Goal: Task Accomplishment & Management: Manage account settings

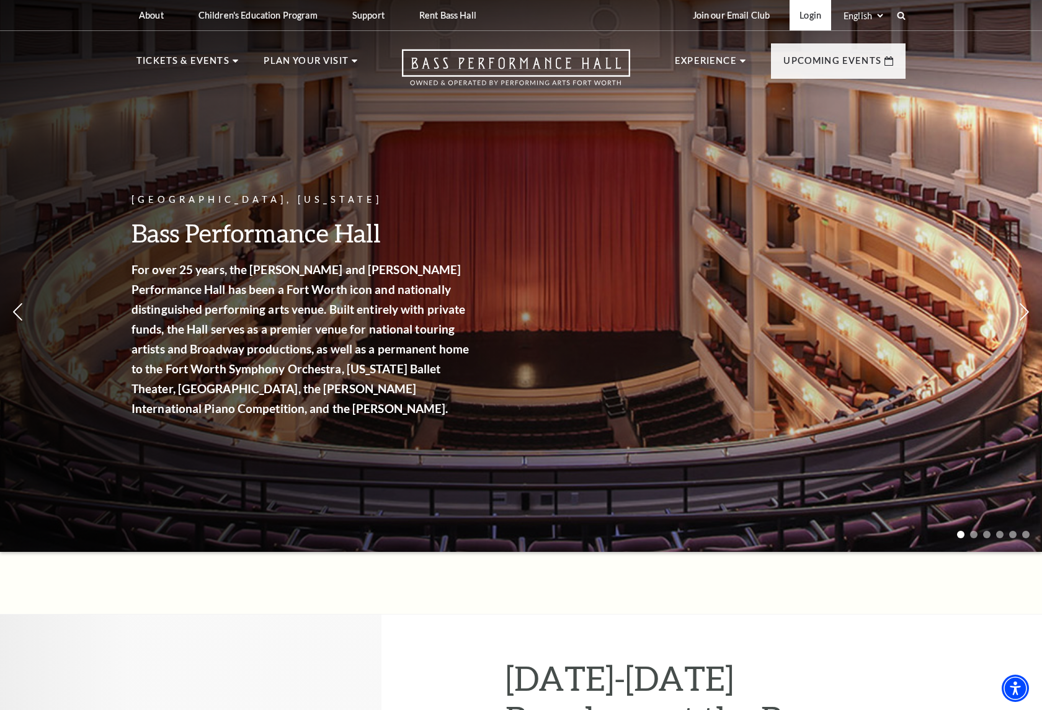
click at [801, 19] on link "Login" at bounding box center [810, 15] width 42 height 30
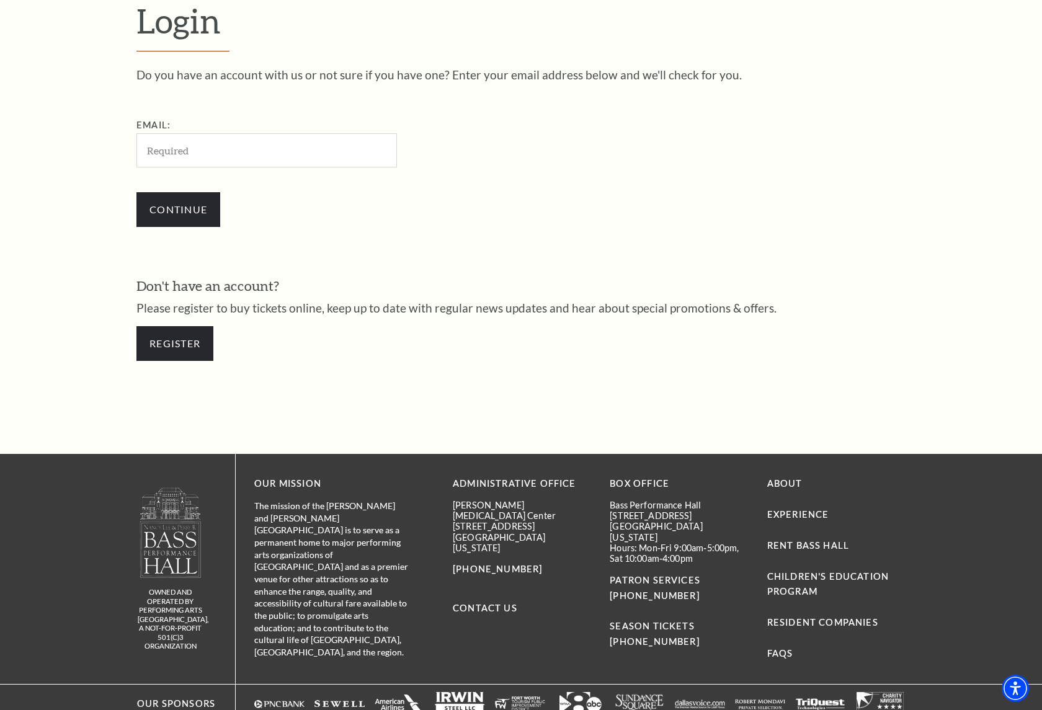
scroll to position [387, 0]
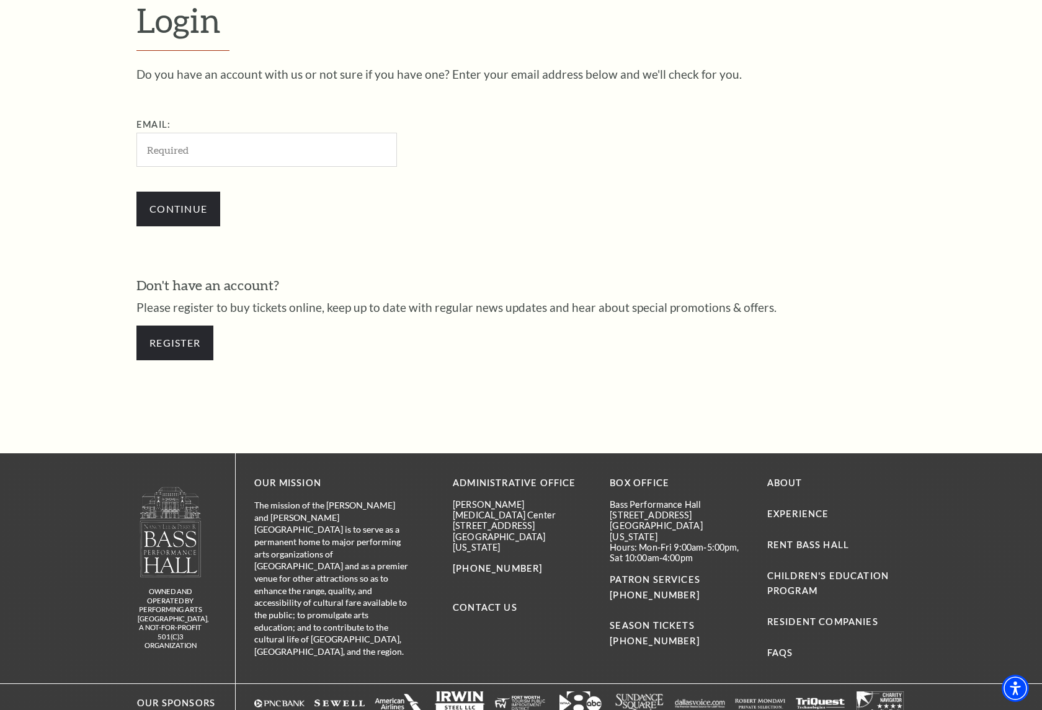
click at [206, 156] on input "Email:" at bounding box center [266, 150] width 260 height 34
type input "[EMAIL_ADDRESS][DOMAIN_NAME]"
click at [192, 216] on input "Continue" at bounding box center [178, 209] width 84 height 35
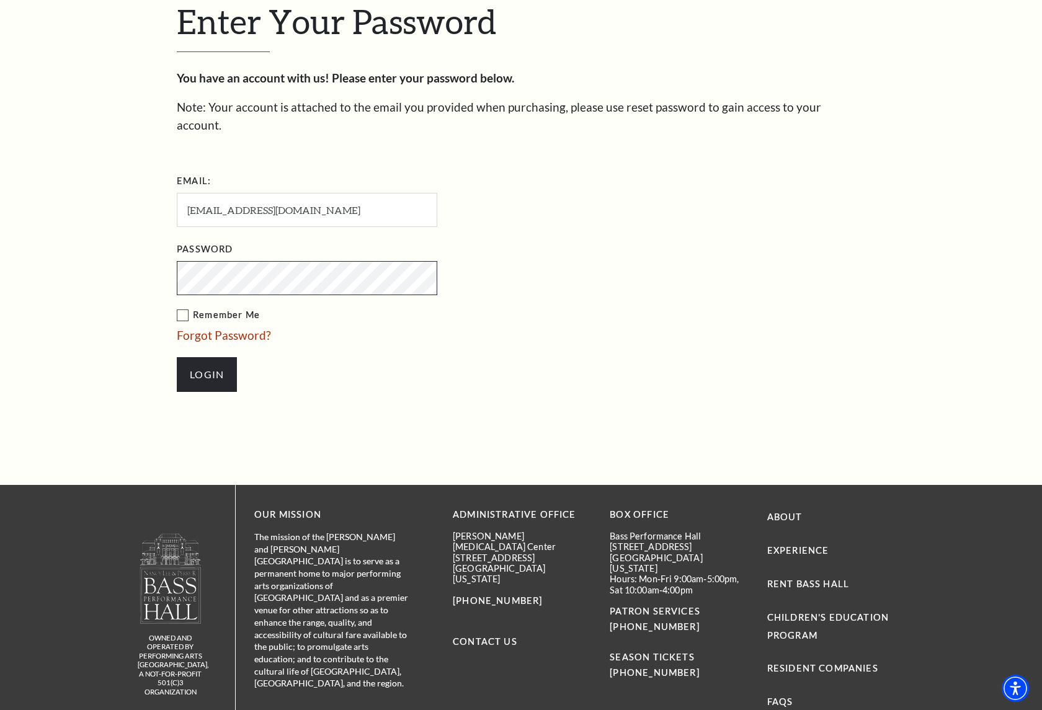
scroll to position [399, 0]
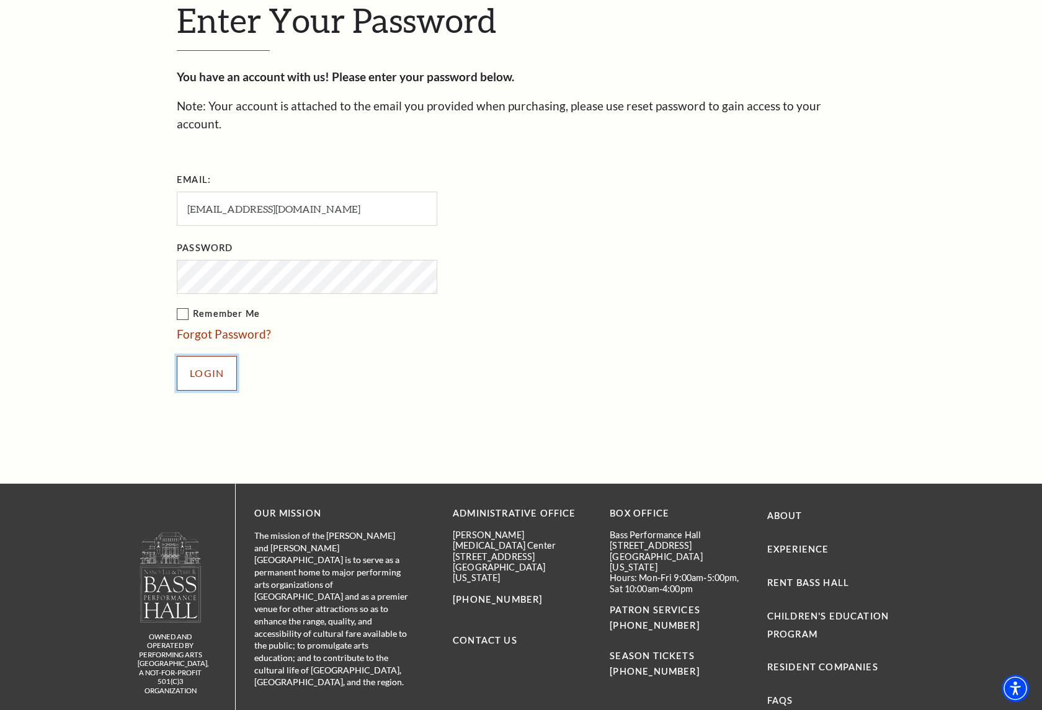
click at [201, 363] on input "Login" at bounding box center [207, 373] width 60 height 35
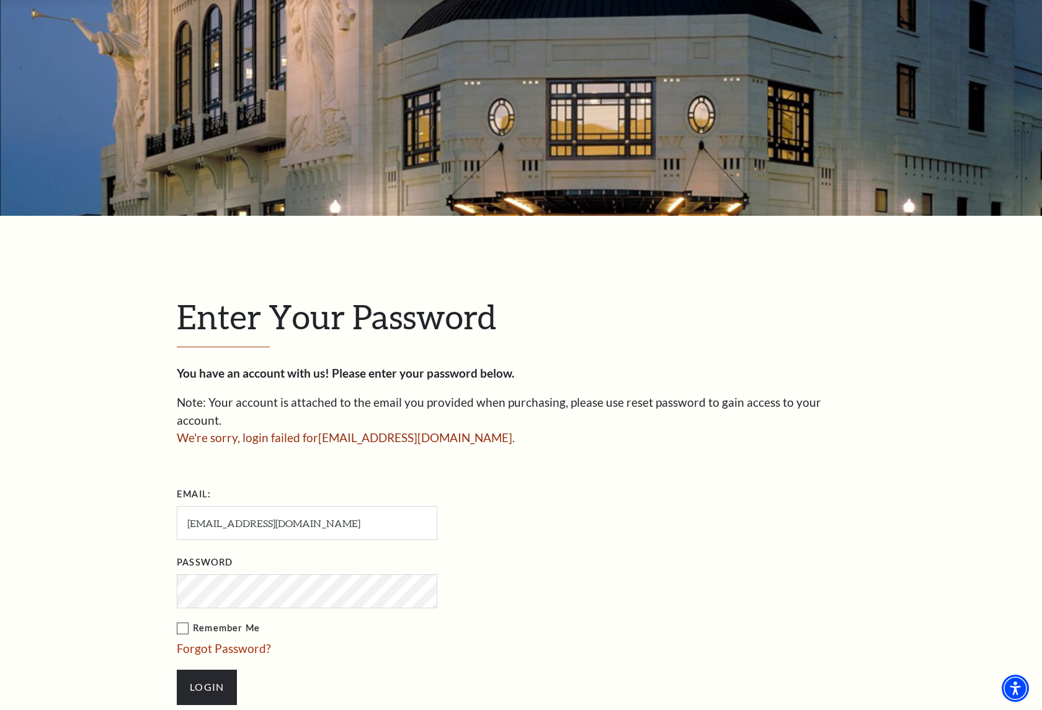
scroll to position [178, 0]
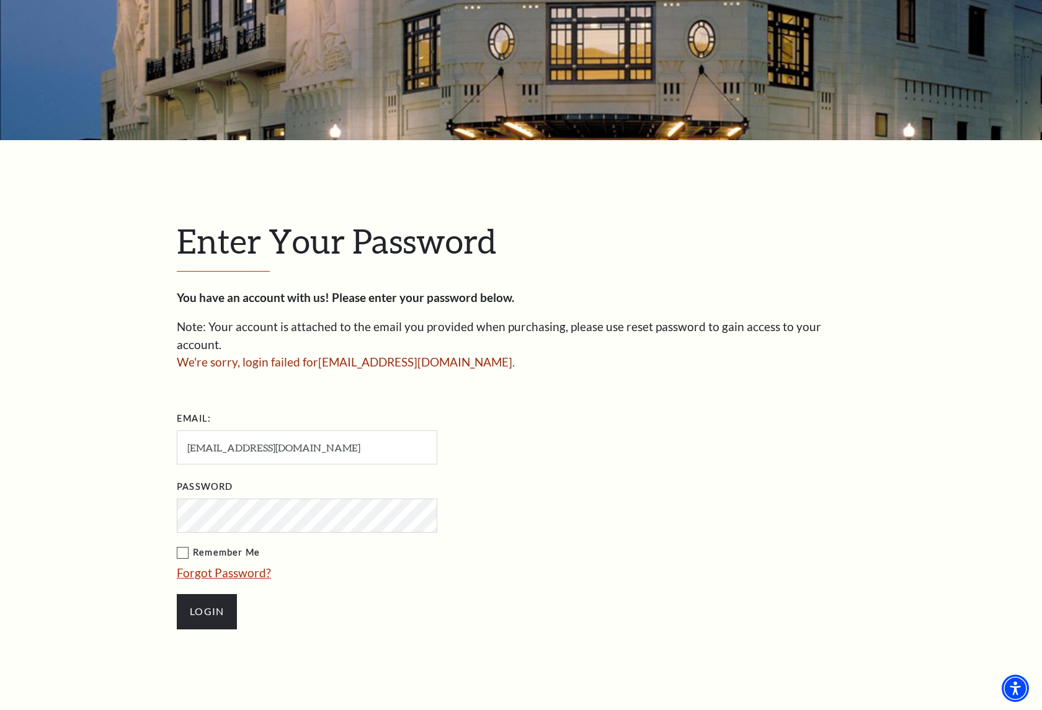
click at [219, 566] on link "Forgot Password?" at bounding box center [224, 573] width 94 height 14
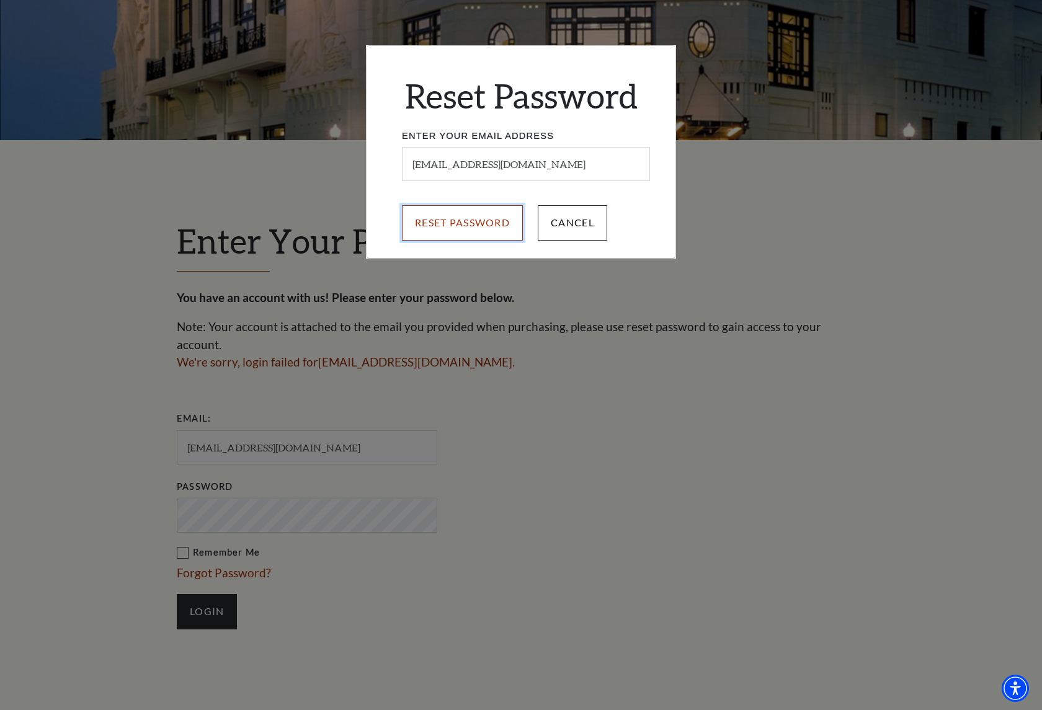
click at [469, 220] on input "Reset Password" at bounding box center [462, 222] width 121 height 35
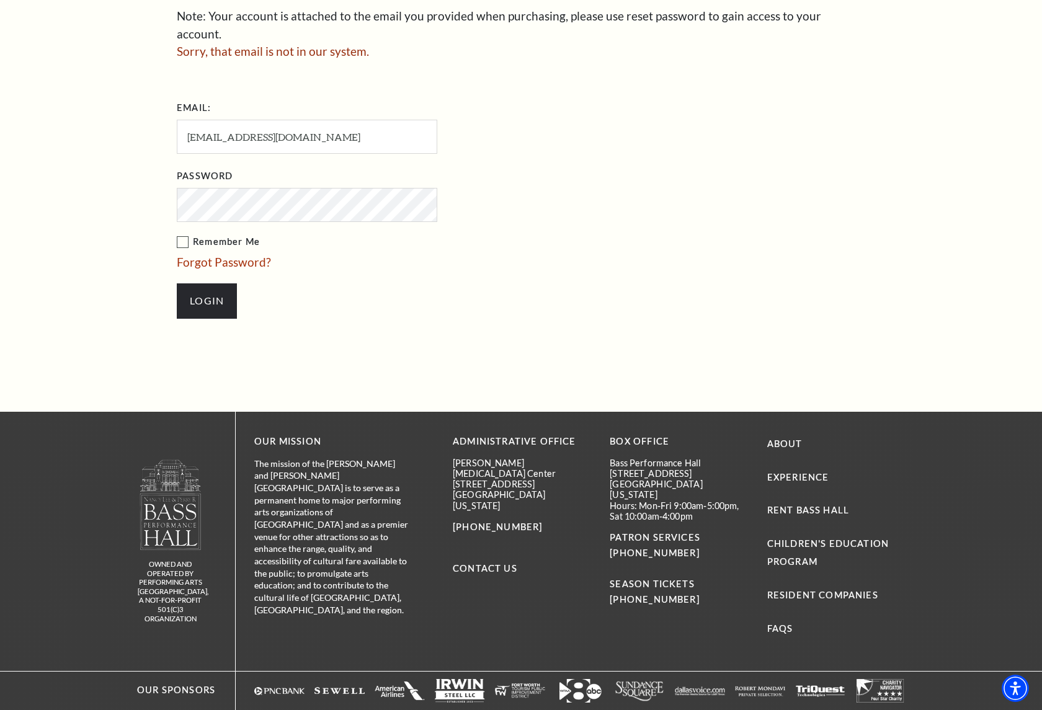
scroll to position [530, 0]
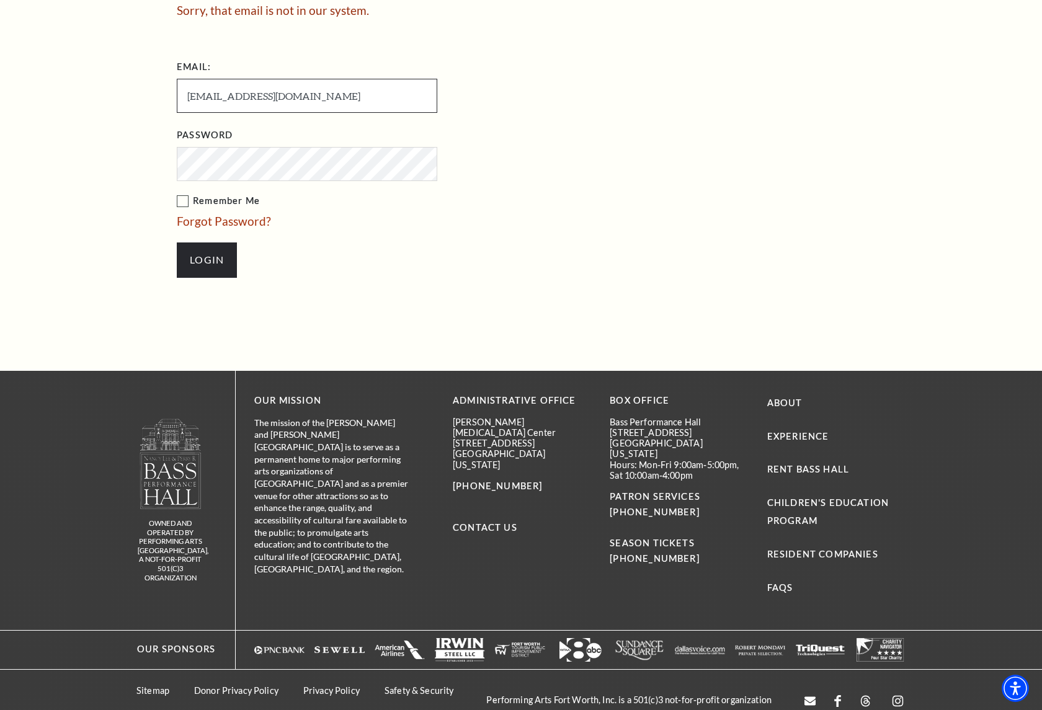
drag, startPoint x: 319, startPoint y: 76, endPoint x: 169, endPoint y: 75, distance: 150.1
click at [169, 75] on div "Enter Your Password You have an account with us! Please enter your password bel…" at bounding box center [520, 80] width 707 height 582
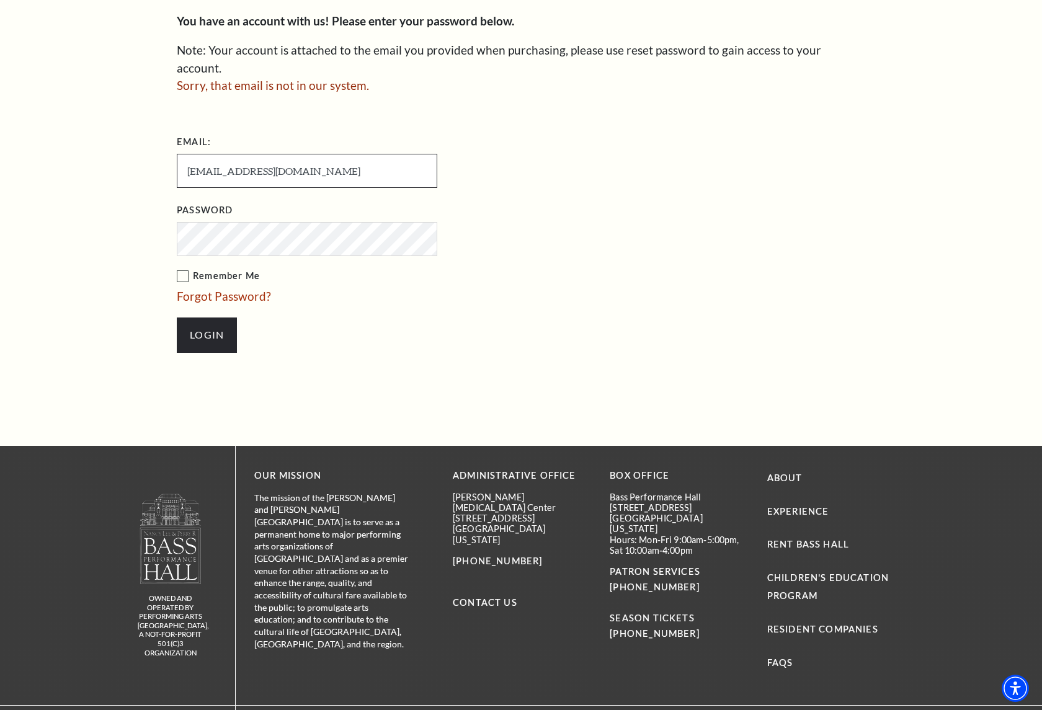
scroll to position [293, 0]
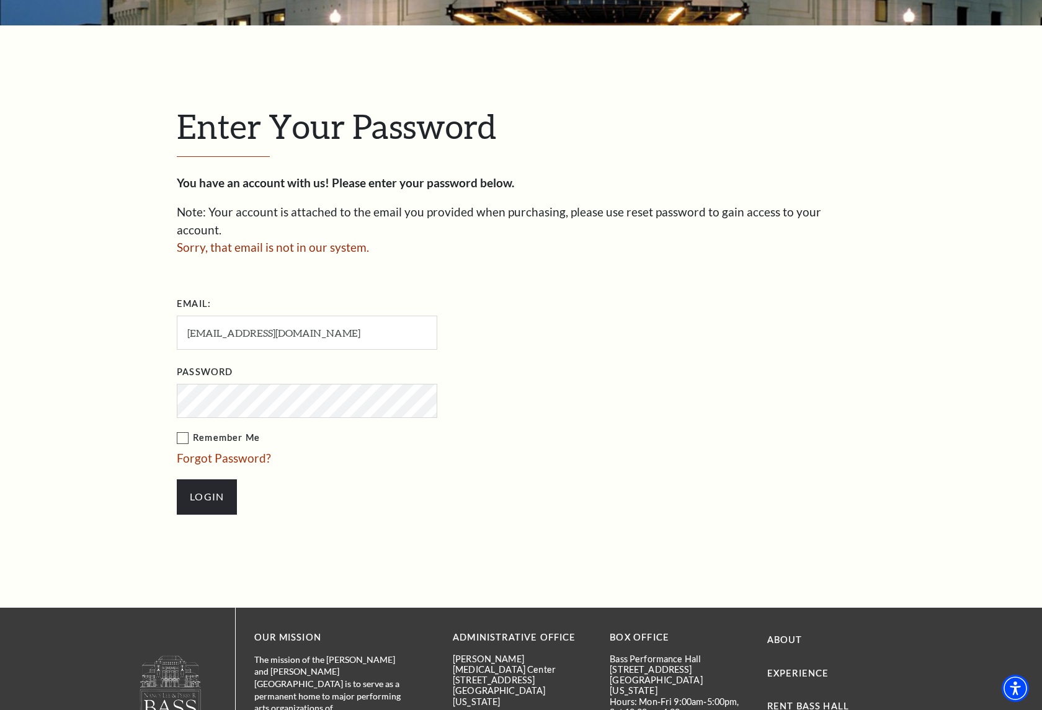
click at [798, 359] on form "Email: taylorferring@gmail.com Password Remember Me Forgot Password? Login" at bounding box center [521, 410] width 688 height 233
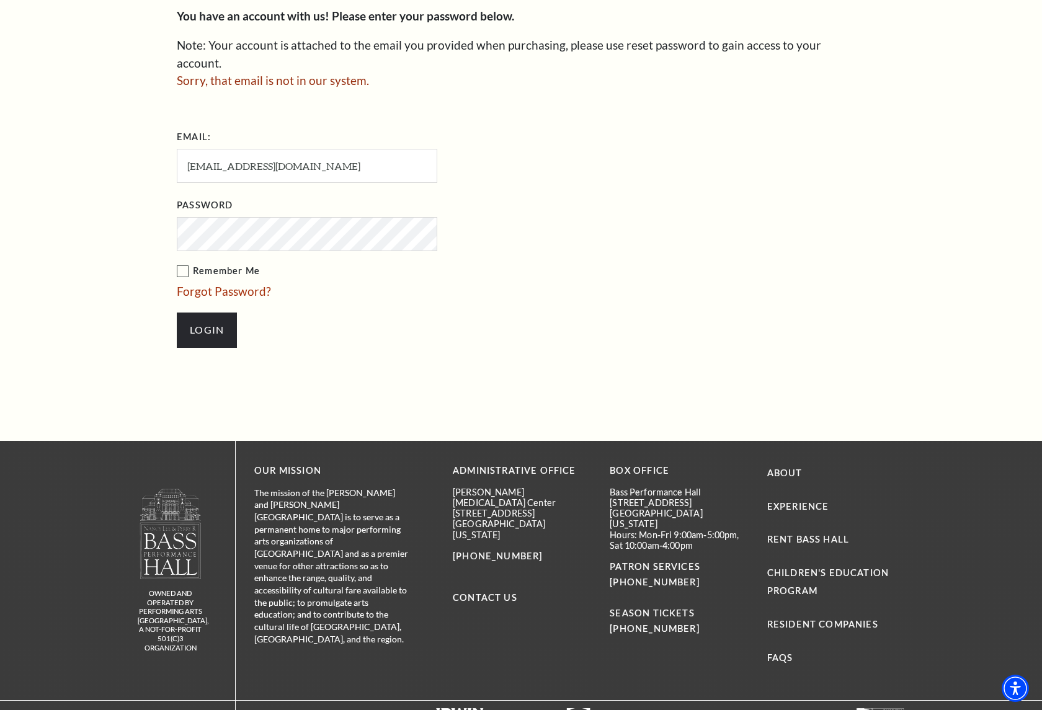
scroll to position [530, 0]
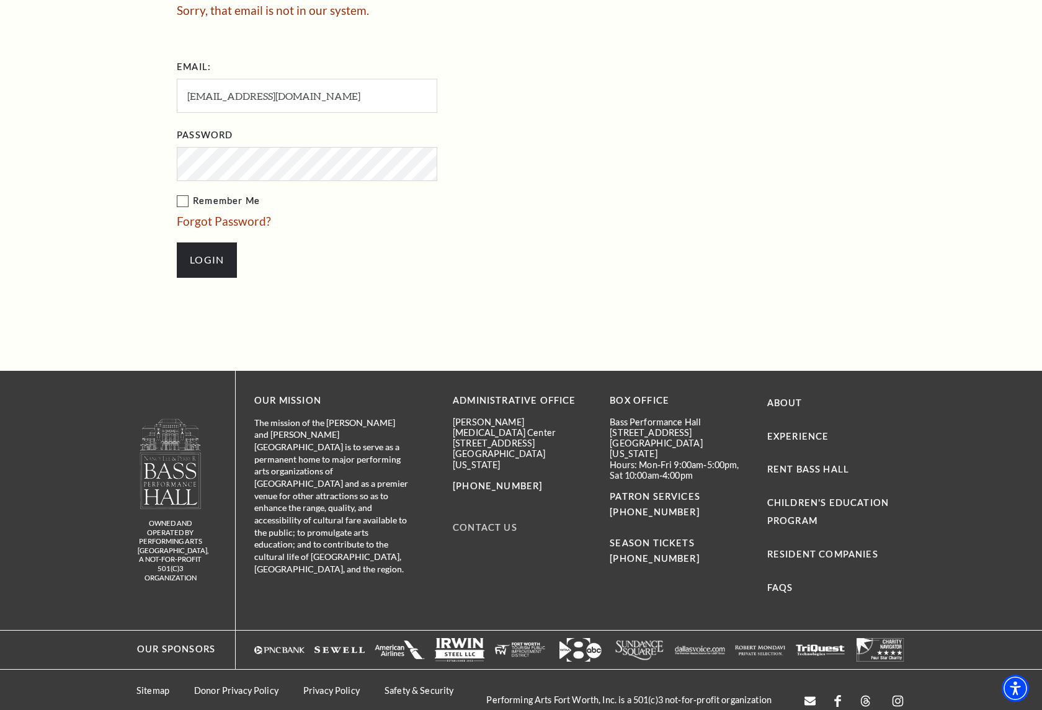
click at [500, 522] on link "Contact Us" at bounding box center [485, 527] width 64 height 11
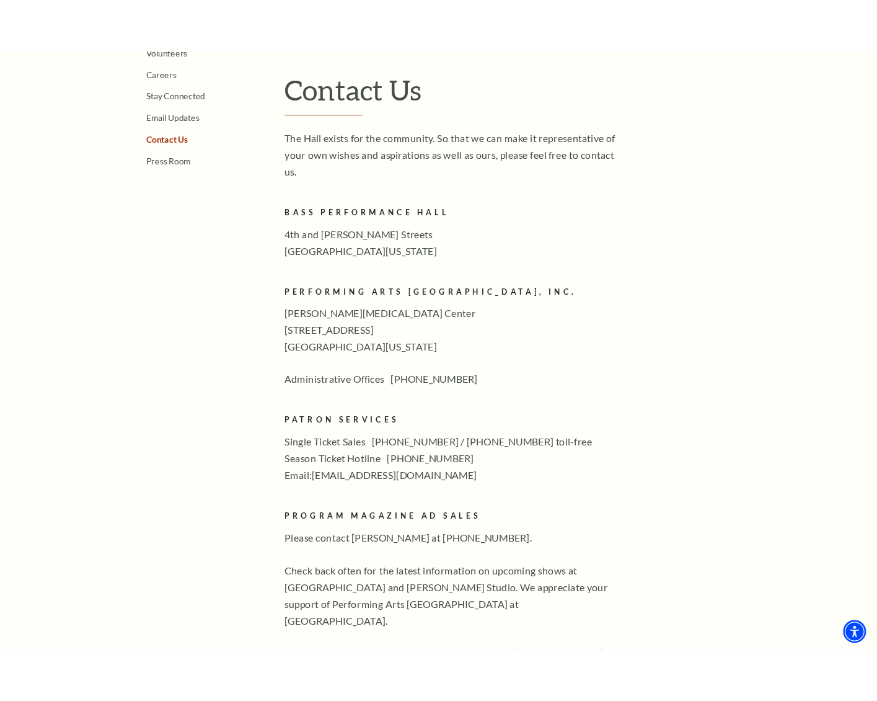
scroll to position [422, 0]
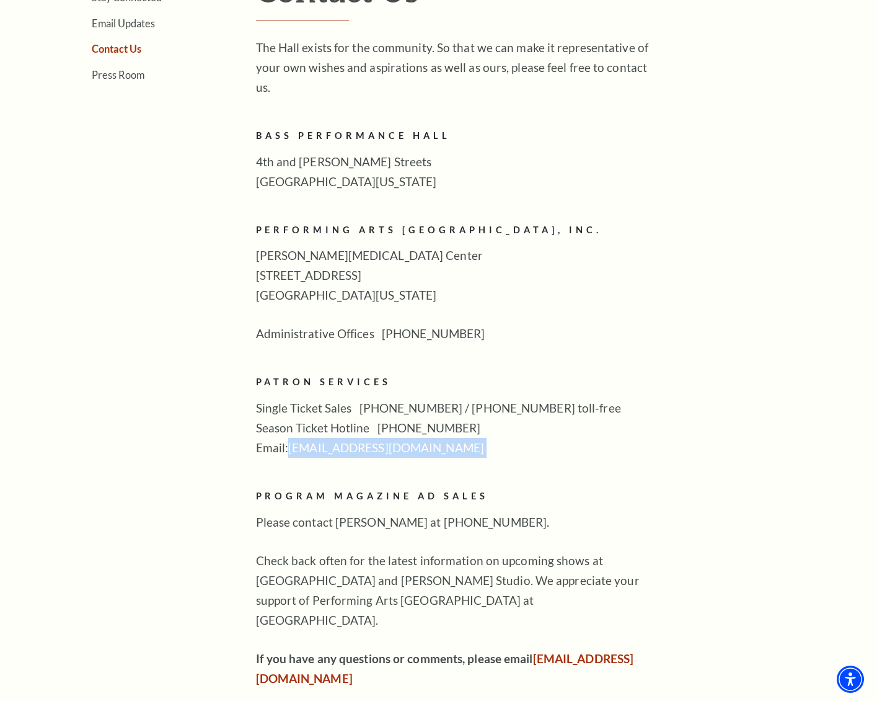
drag, startPoint x: 423, startPoint y: 438, endPoint x: 290, endPoint y: 435, distance: 132.7
click at [290, 435] on div "The Hall exists for the community. So that we can make it representative of you…" at bounding box center [457, 363] width 403 height 650
